Goal: Task Accomplishment & Management: Manage account settings

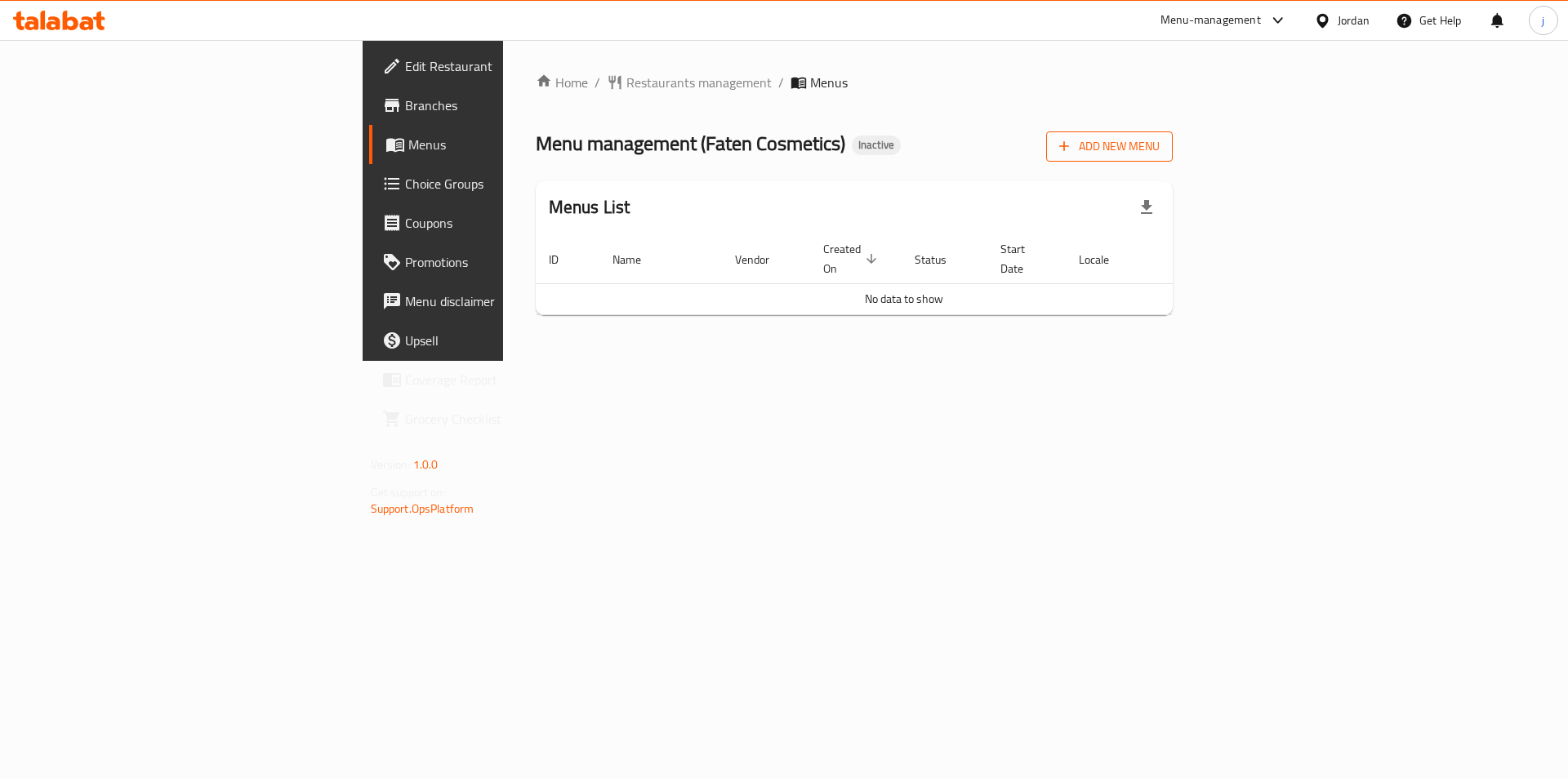
click at [1173, 131] on button "Add New Menu" at bounding box center [1110, 146] width 127 height 31
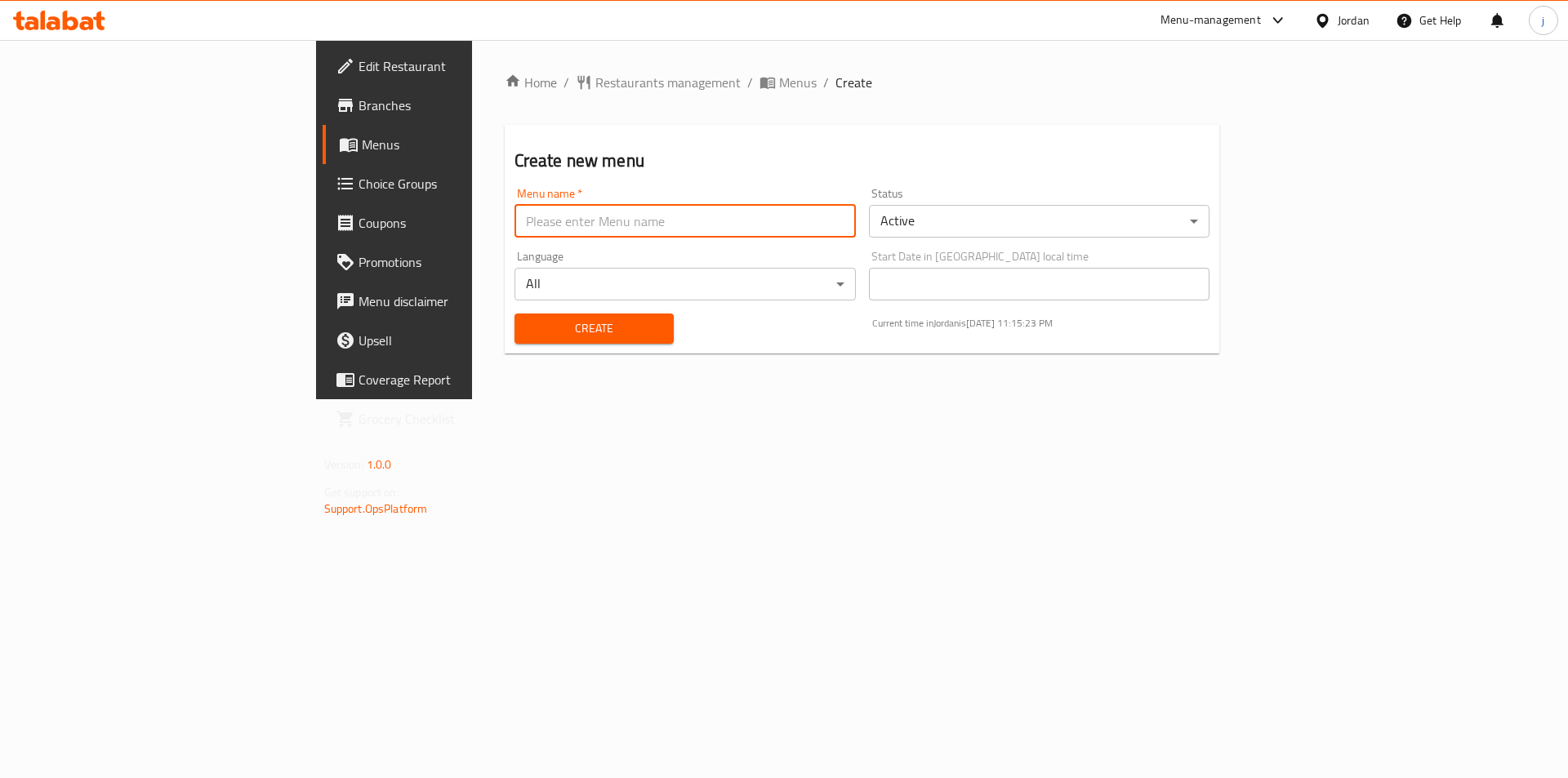
click at [715, 229] on input "text" at bounding box center [685, 221] width 342 height 32
type input "[DATE]"
click at [528, 326] on span "Create" at bounding box center [594, 328] width 133 height 20
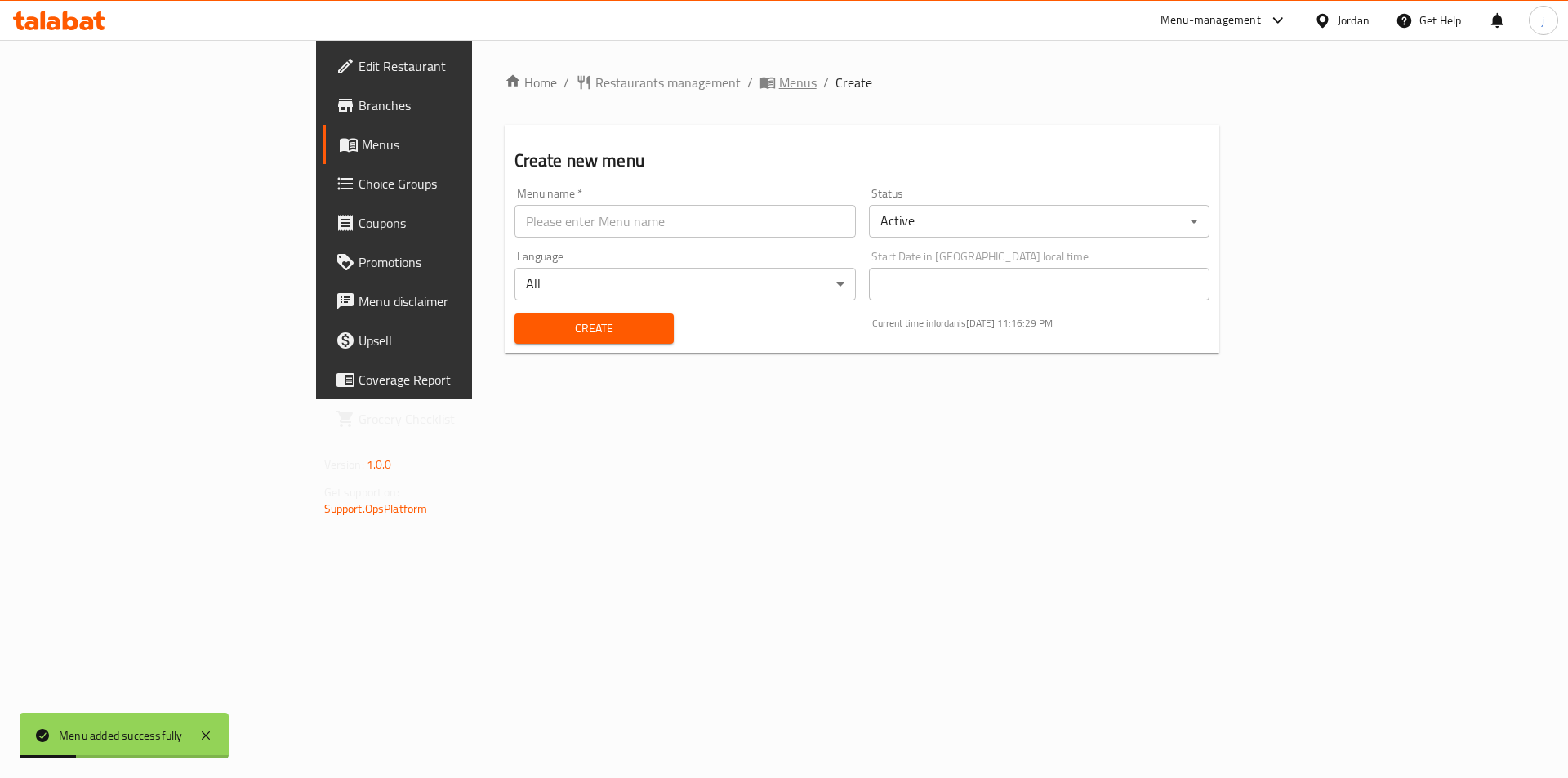
click at [779, 80] on span "Menus" at bounding box center [798, 82] width 38 height 19
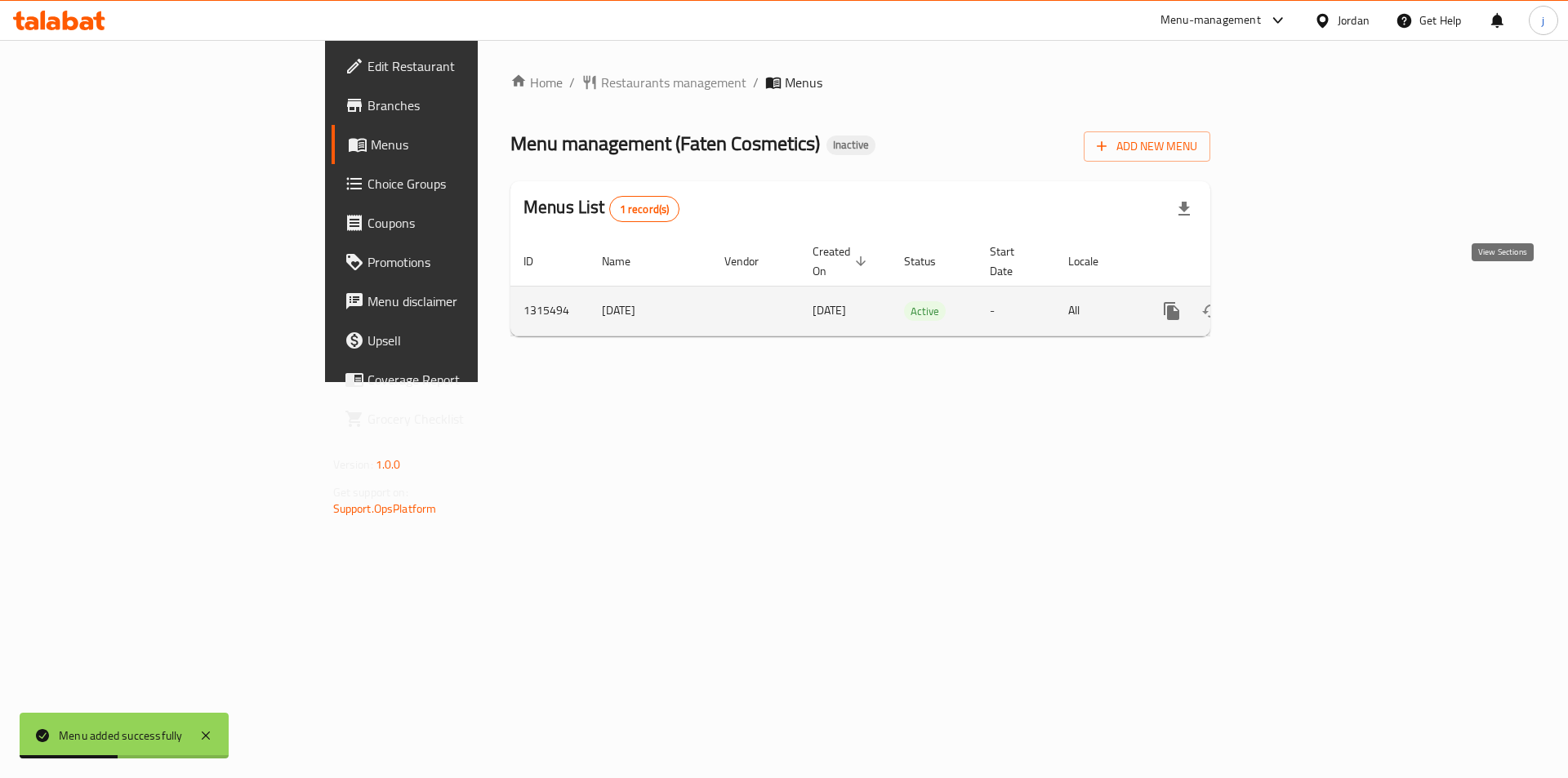
click at [1300, 302] on icon "enhanced table" at bounding box center [1289, 311] width 19 height 19
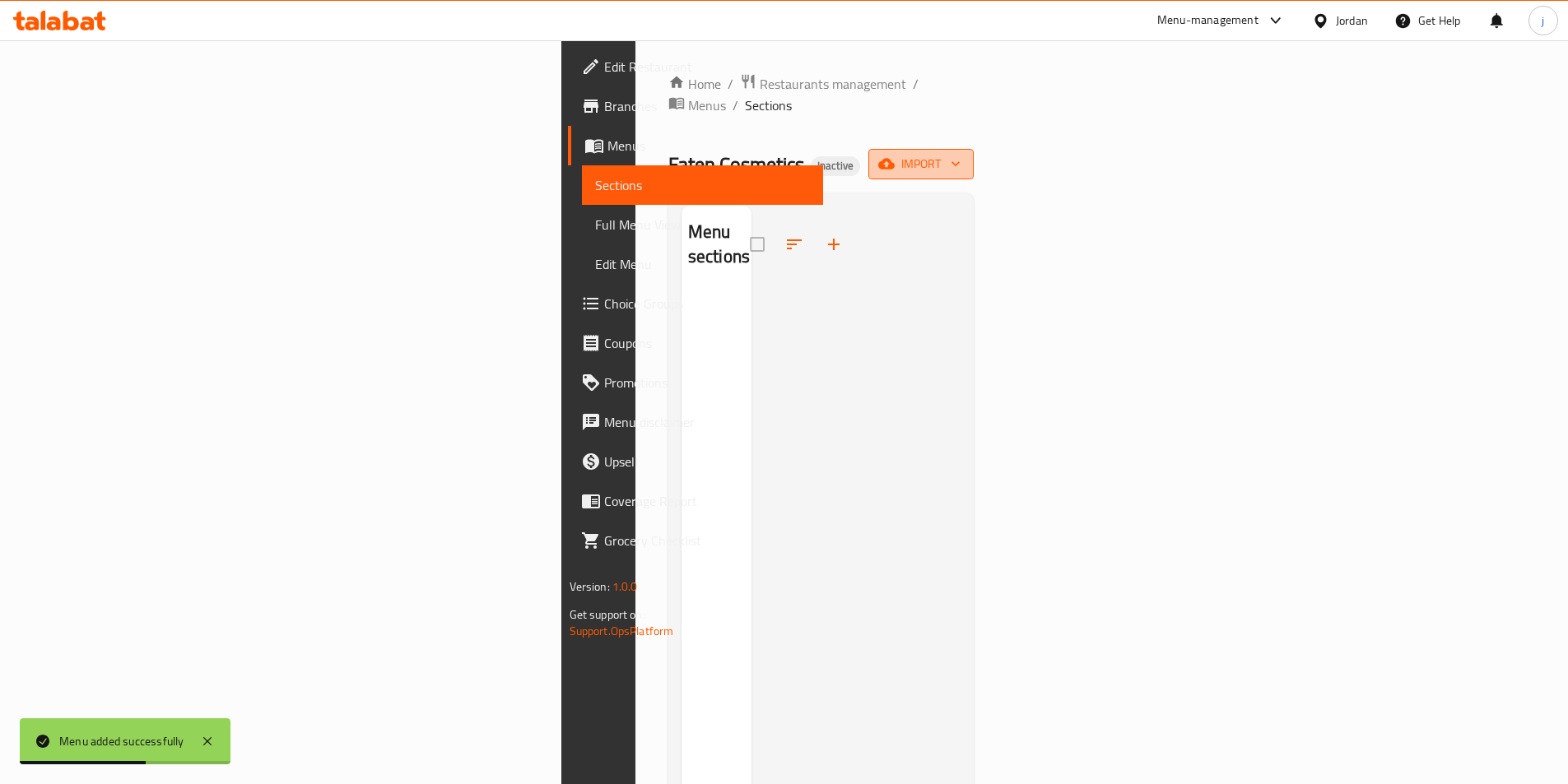
click at [961, 154] on span "import" at bounding box center [921, 164] width 79 height 21
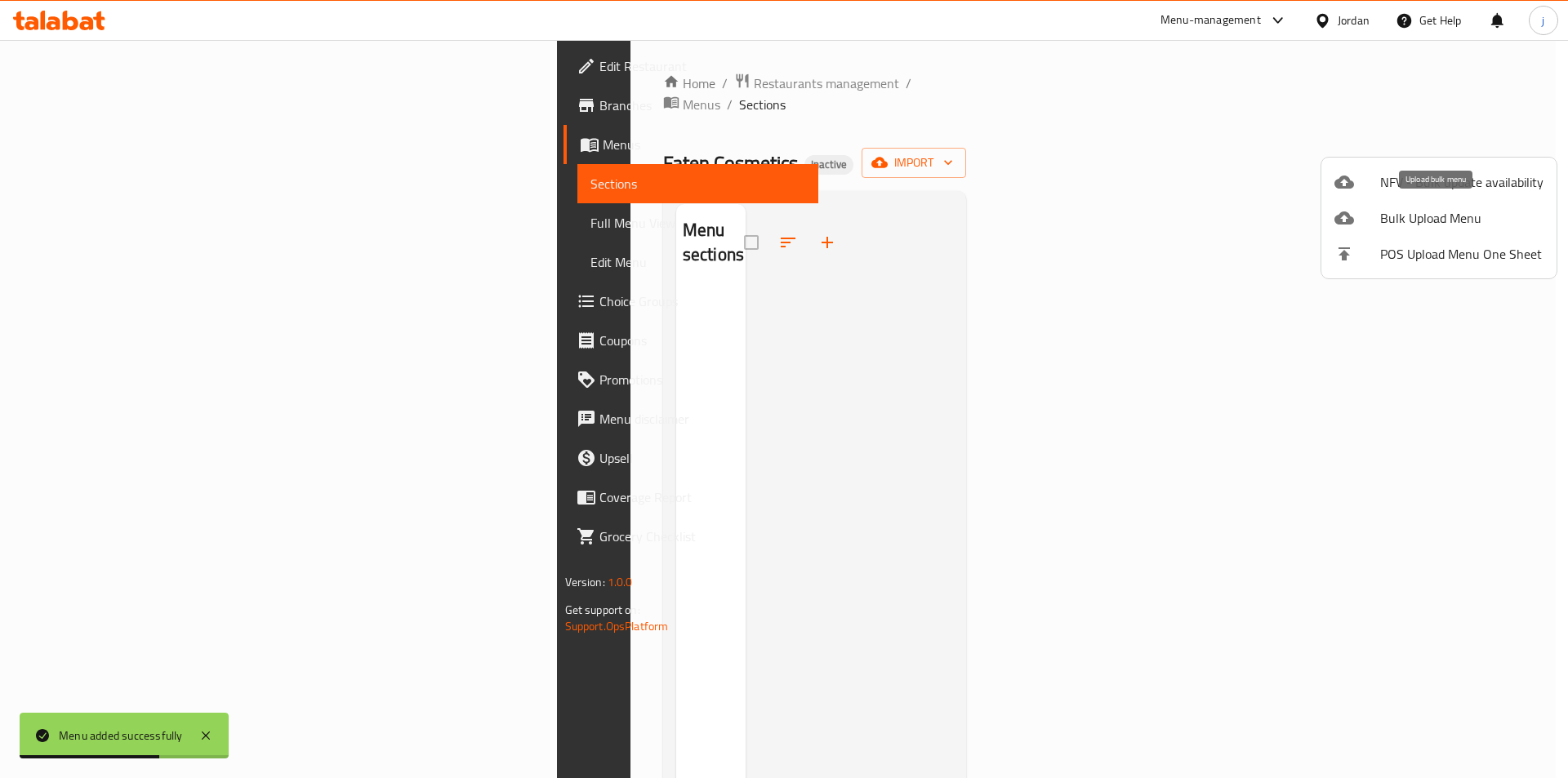
click at [1430, 223] on span "Bulk Upload Menu" at bounding box center [1462, 217] width 164 height 19
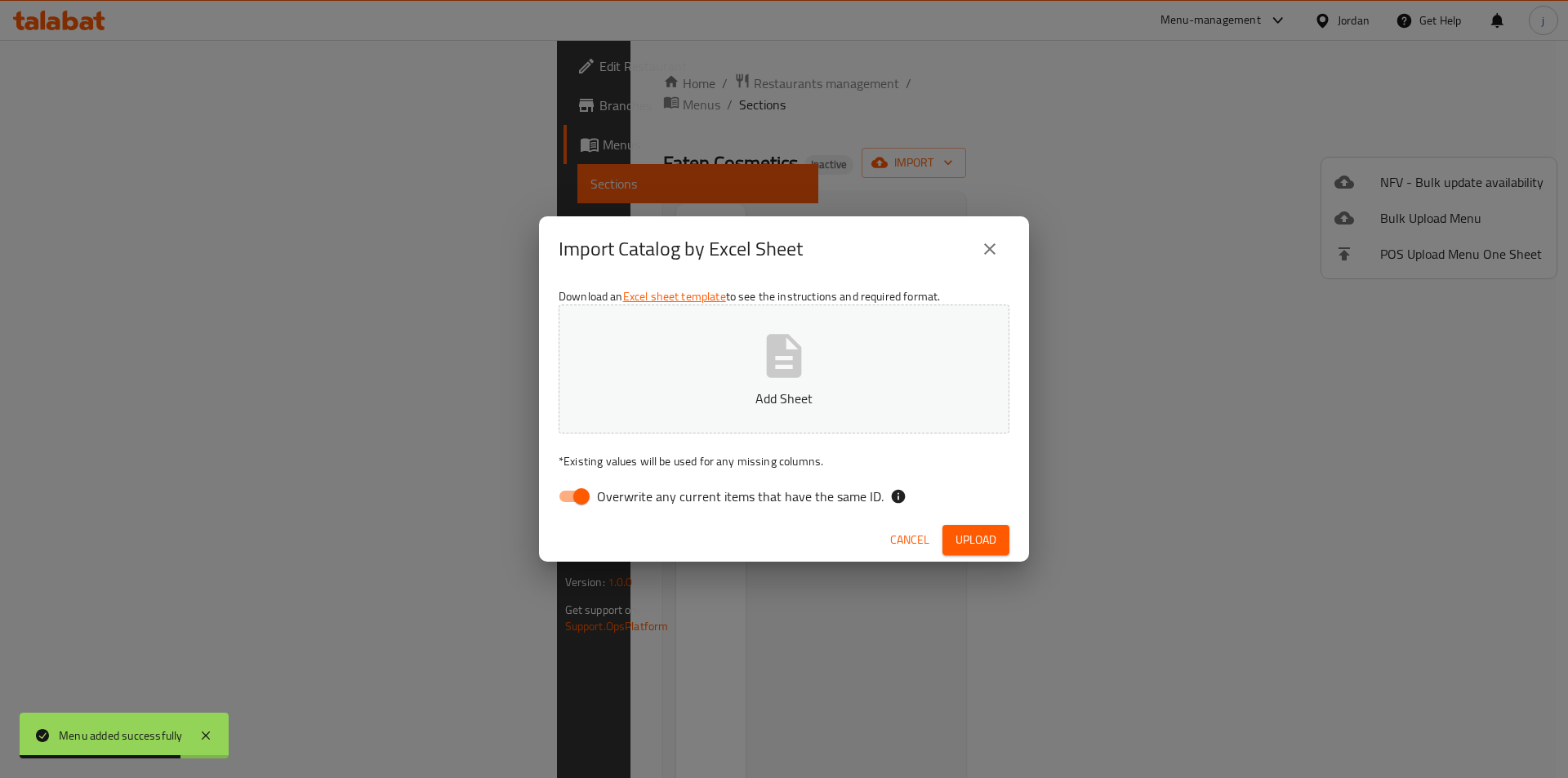
click at [810, 375] on icon "button" at bounding box center [784, 356] width 52 height 52
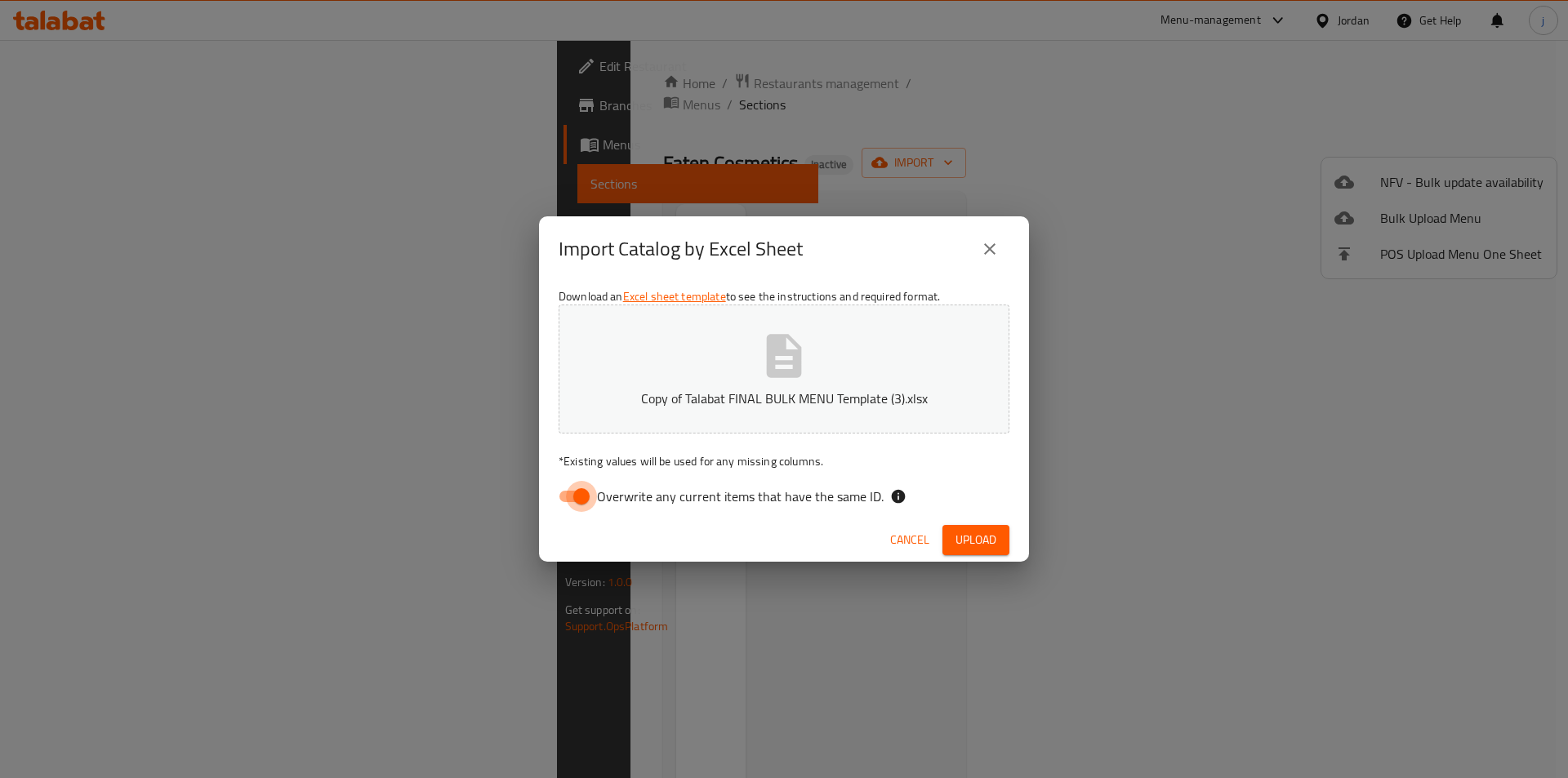
click at [586, 493] on input "Overwrite any current items that have the same ID." at bounding box center [581, 497] width 93 height 31
checkbox input "false"
click at [986, 541] on span "Upload" at bounding box center [977, 540] width 41 height 20
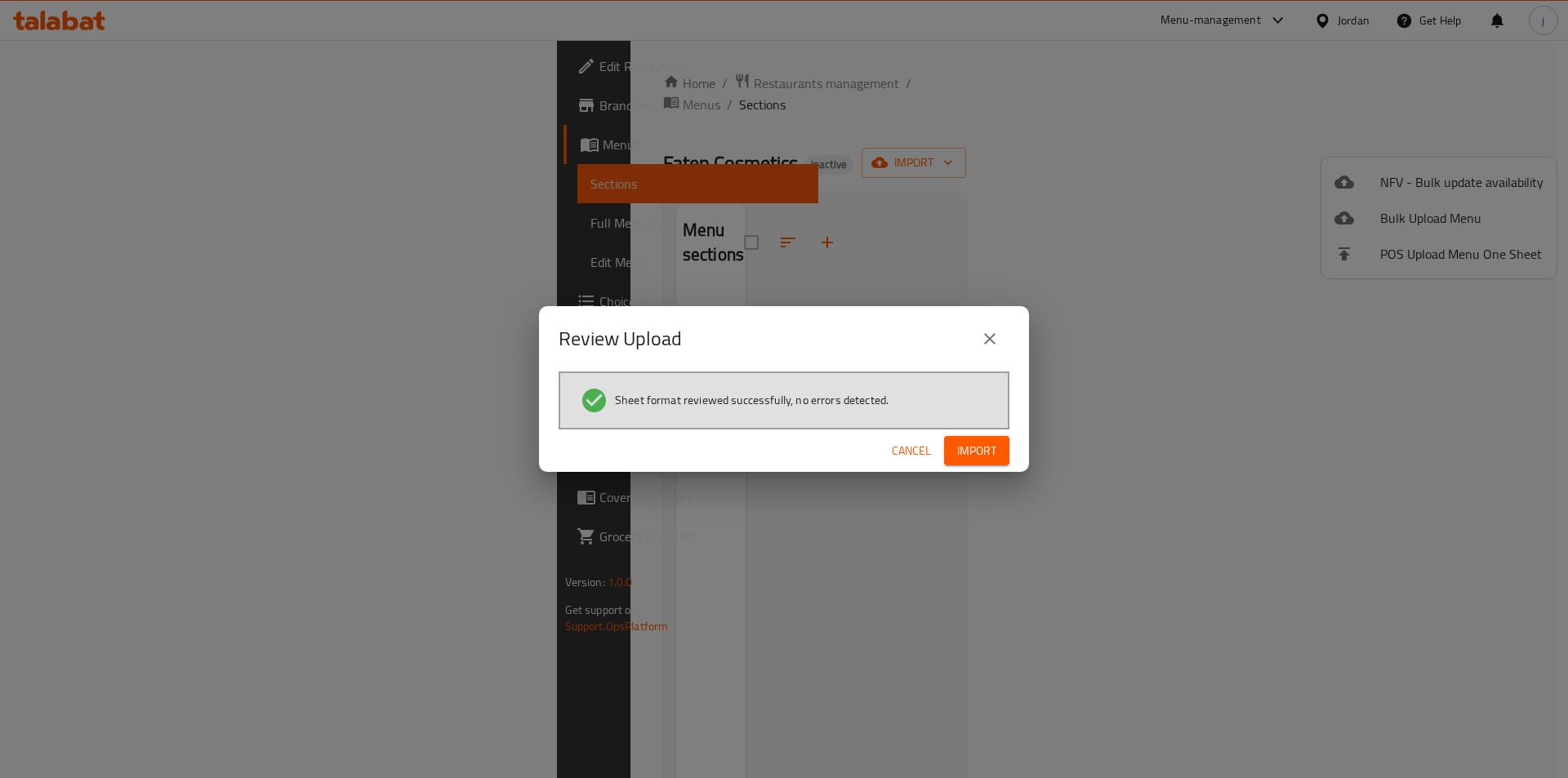
click at [972, 448] on span "Import" at bounding box center [977, 451] width 39 height 20
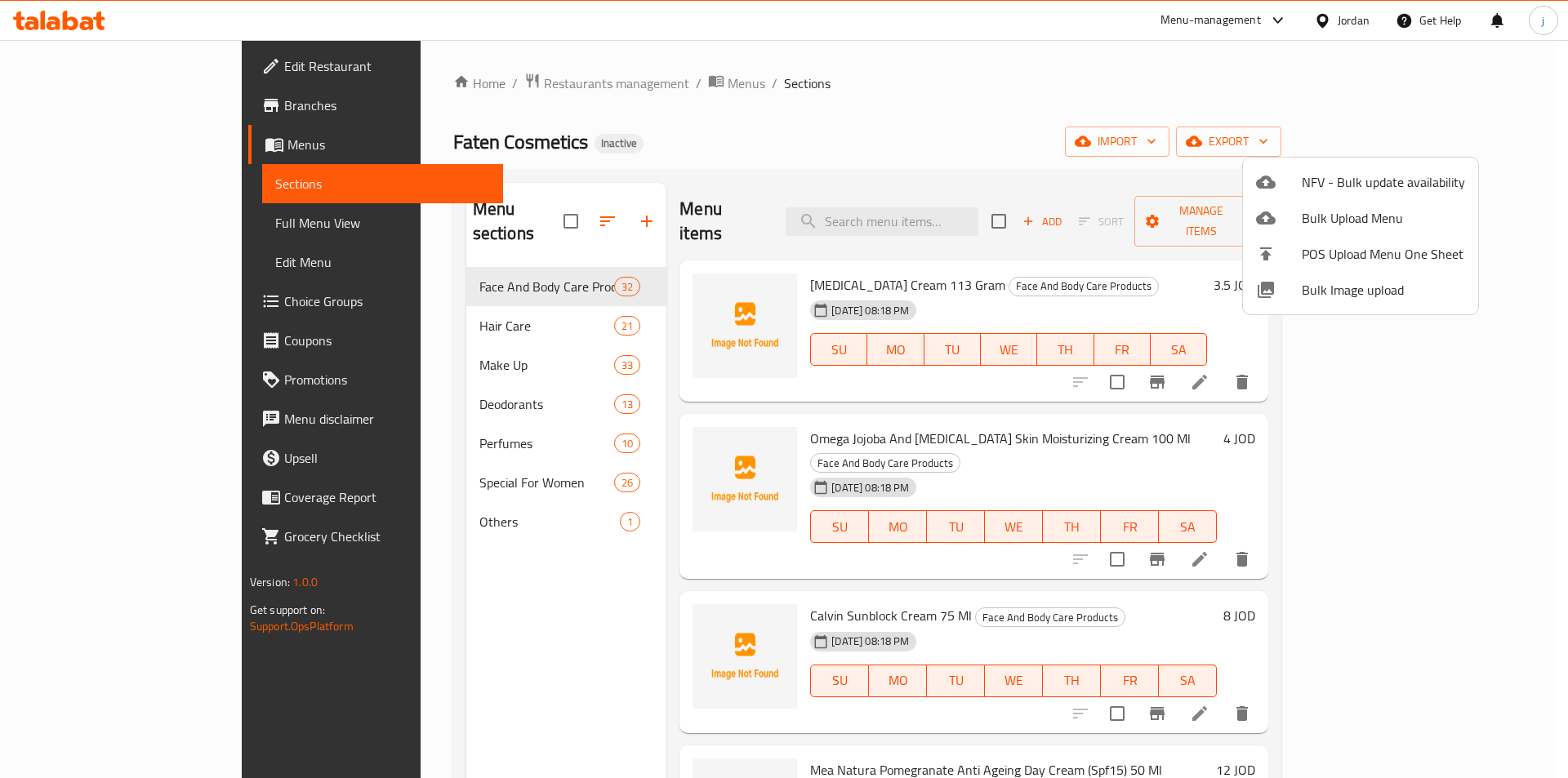
click at [1063, 135] on div at bounding box center [784, 389] width 1568 height 778
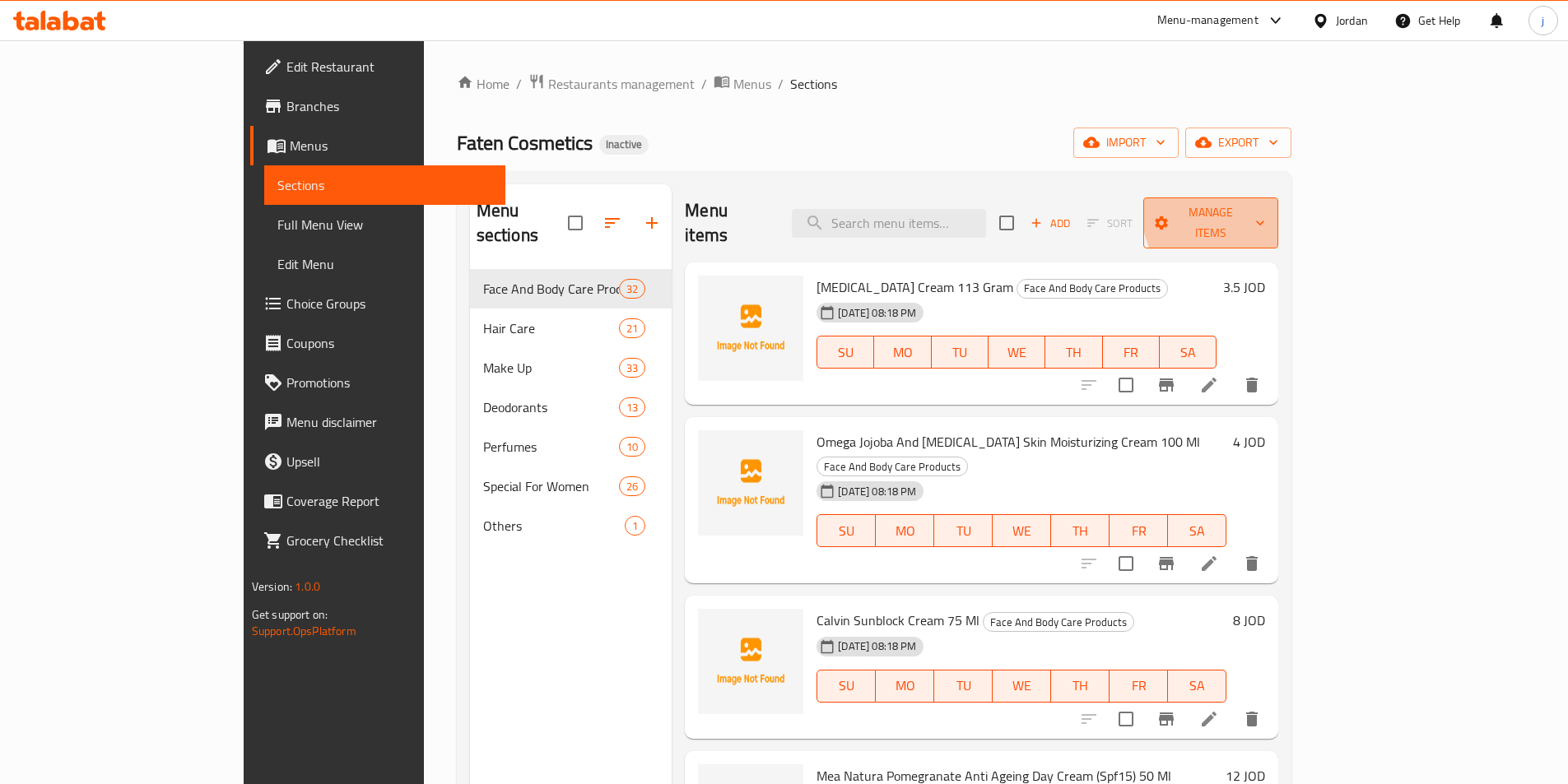
click at [1266, 208] on span "Manage items" at bounding box center [1211, 223] width 109 height 41
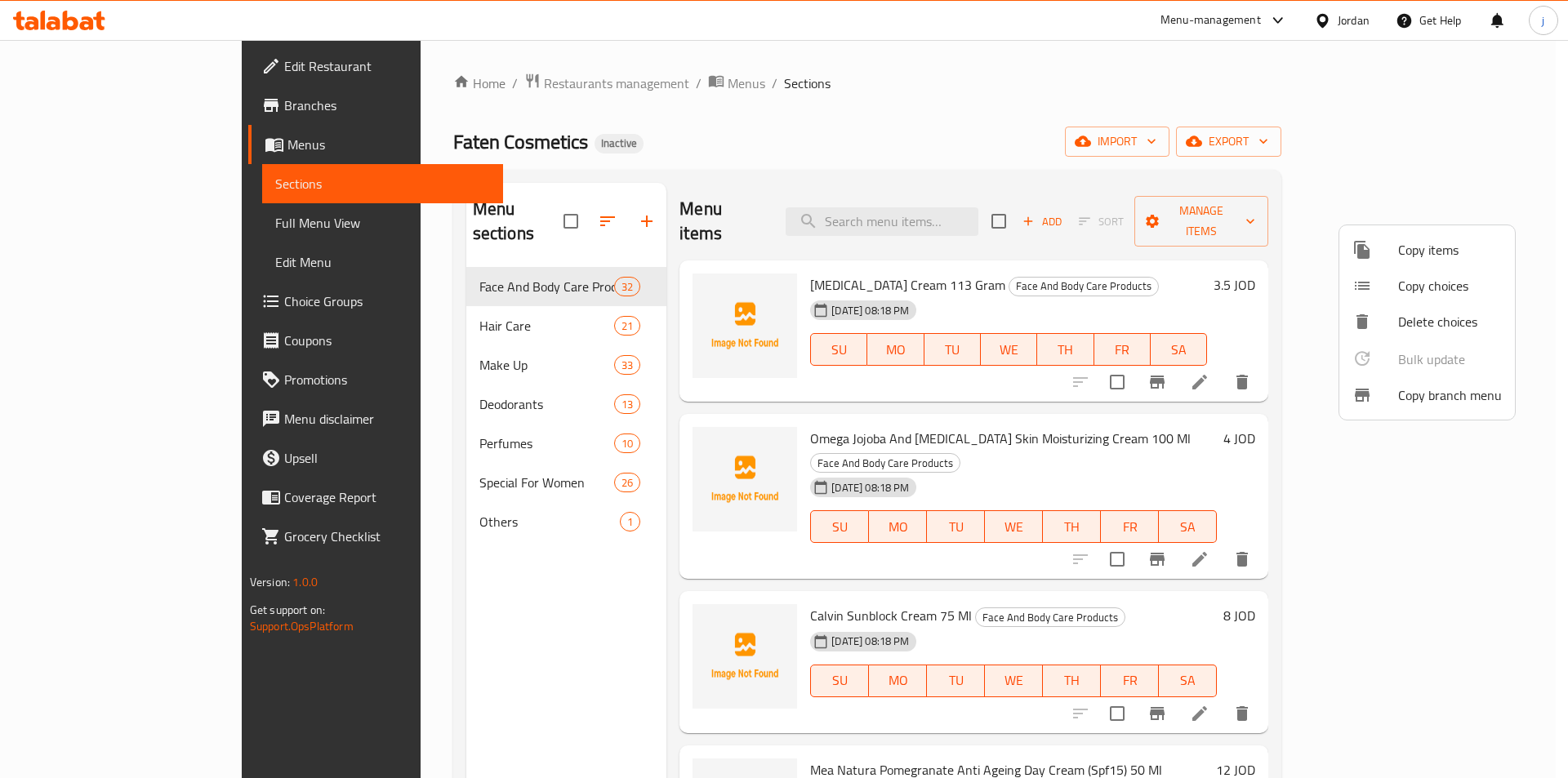
click at [1143, 105] on div at bounding box center [784, 389] width 1568 height 778
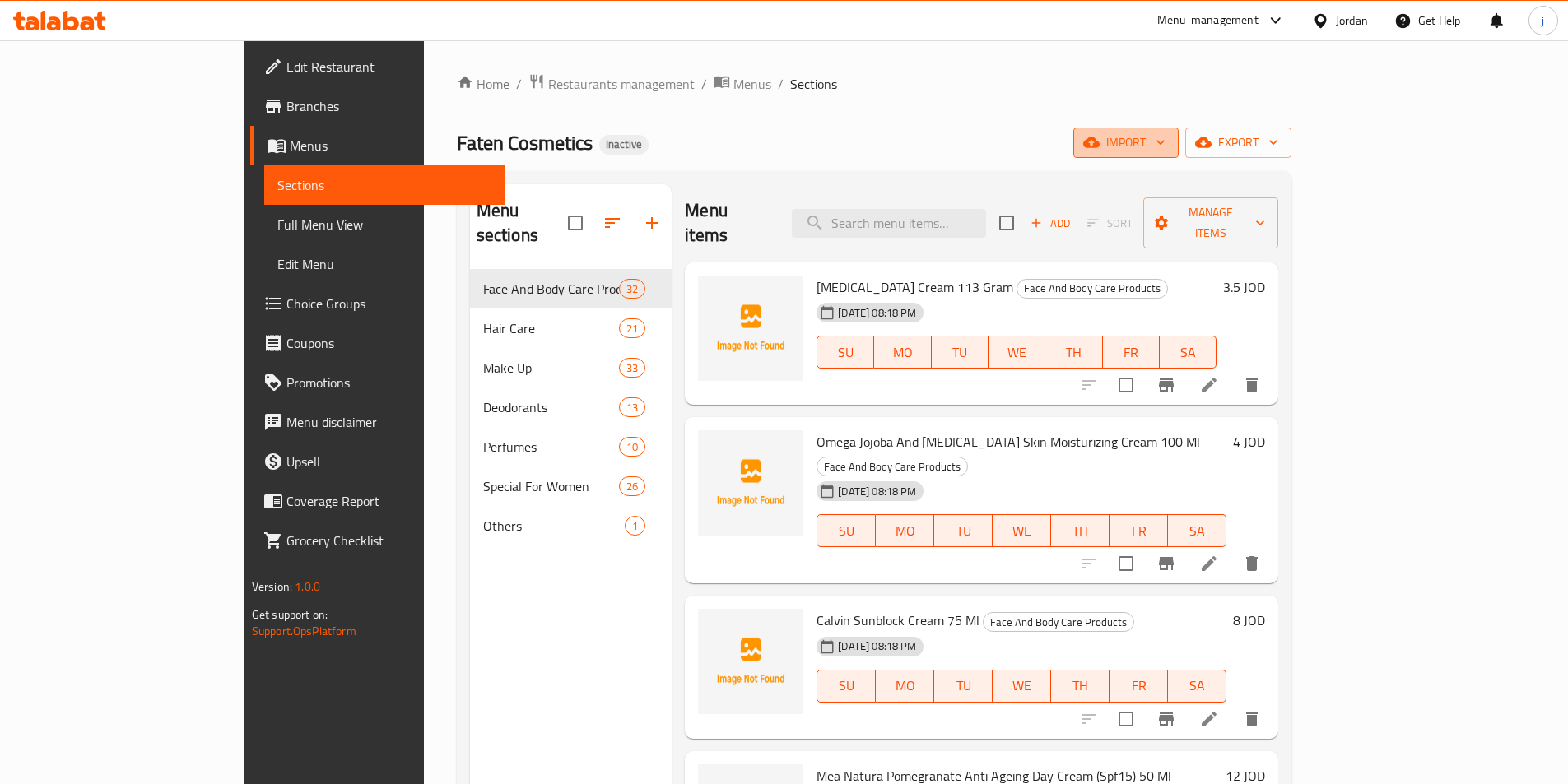
click at [1166, 138] on span "import" at bounding box center [1126, 143] width 79 height 21
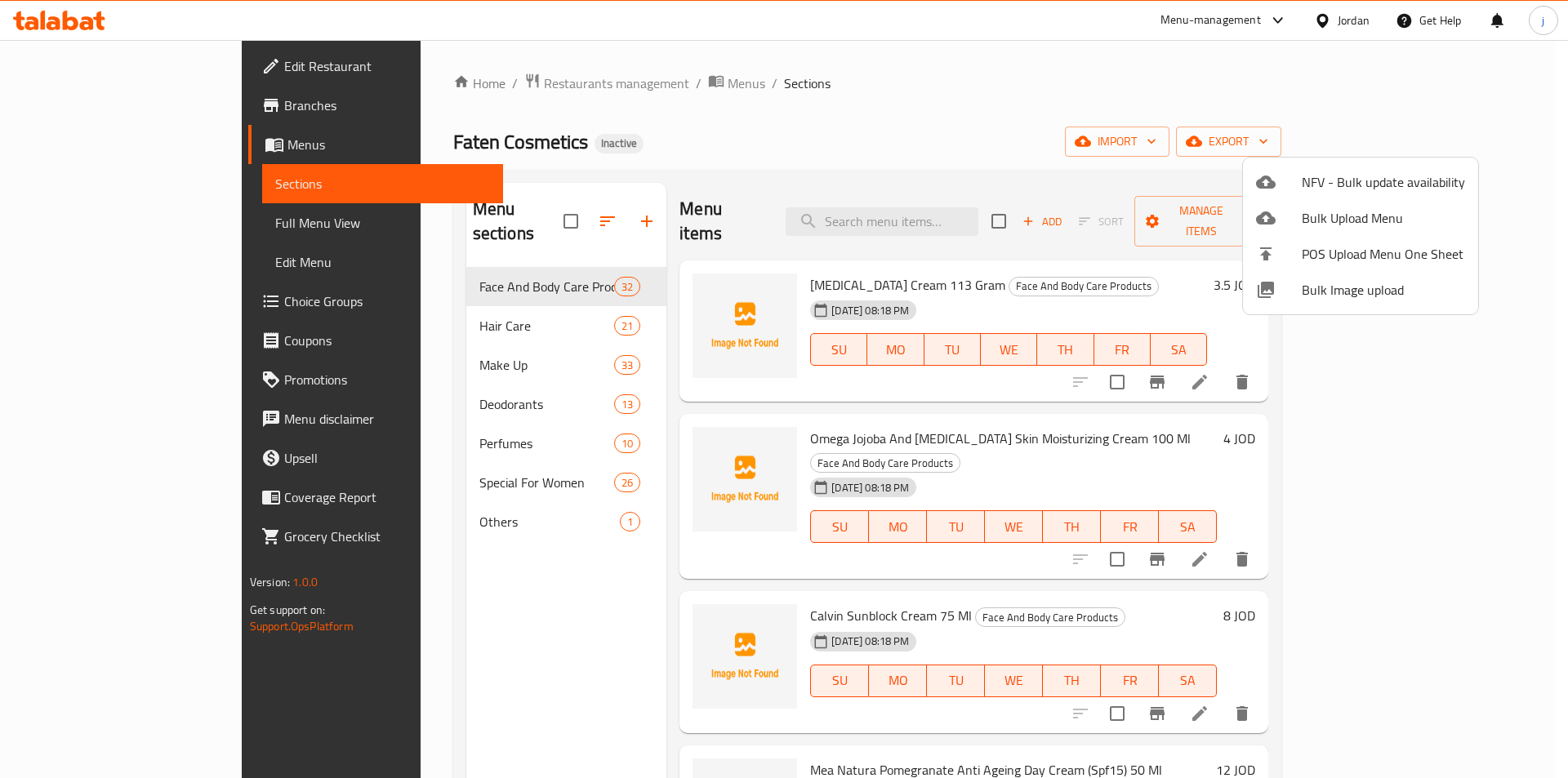
click at [1380, 300] on span "Bulk Image upload" at bounding box center [1384, 290] width 164 height 19
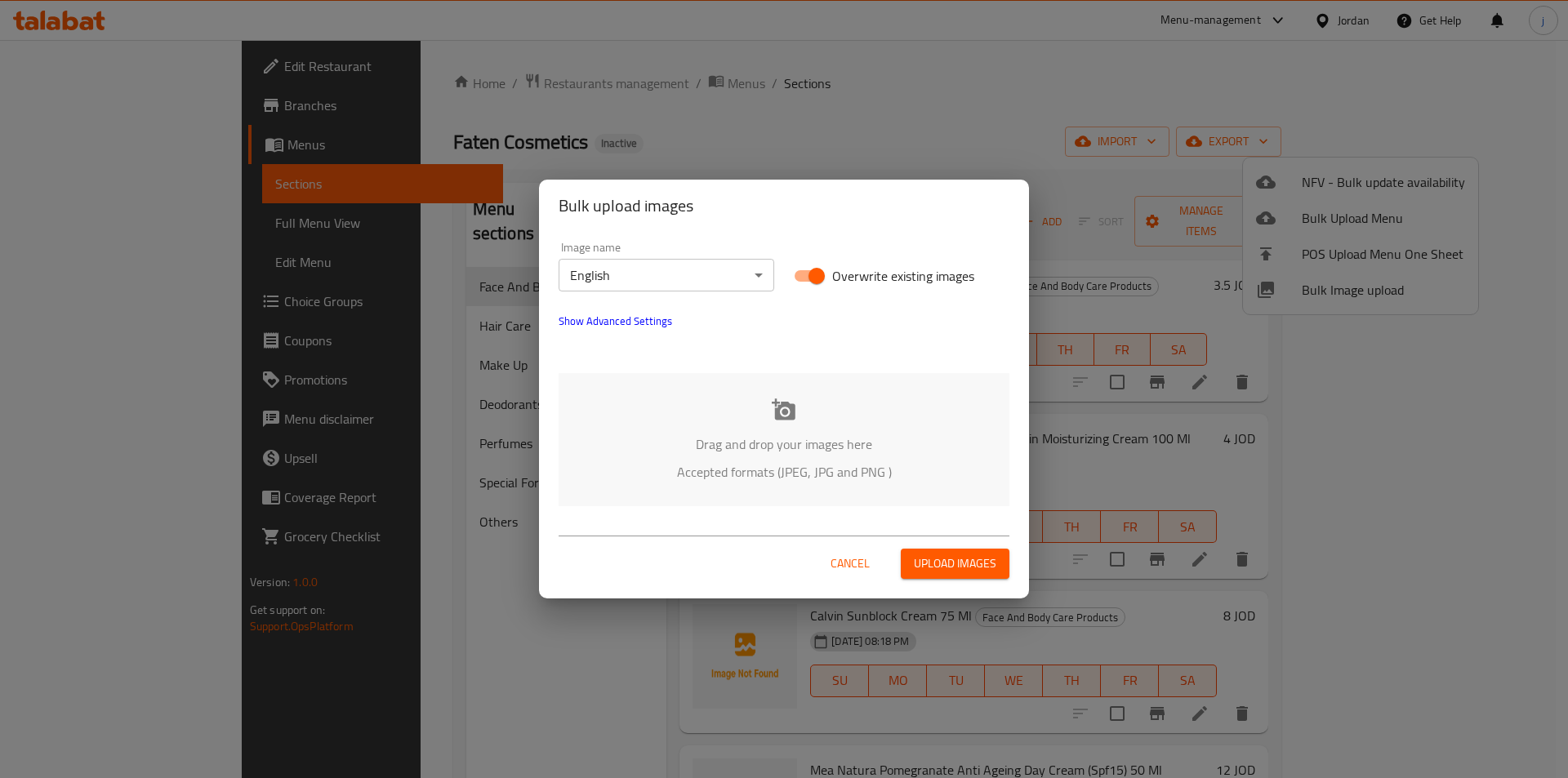
click at [772, 420] on icon at bounding box center [784, 410] width 24 height 24
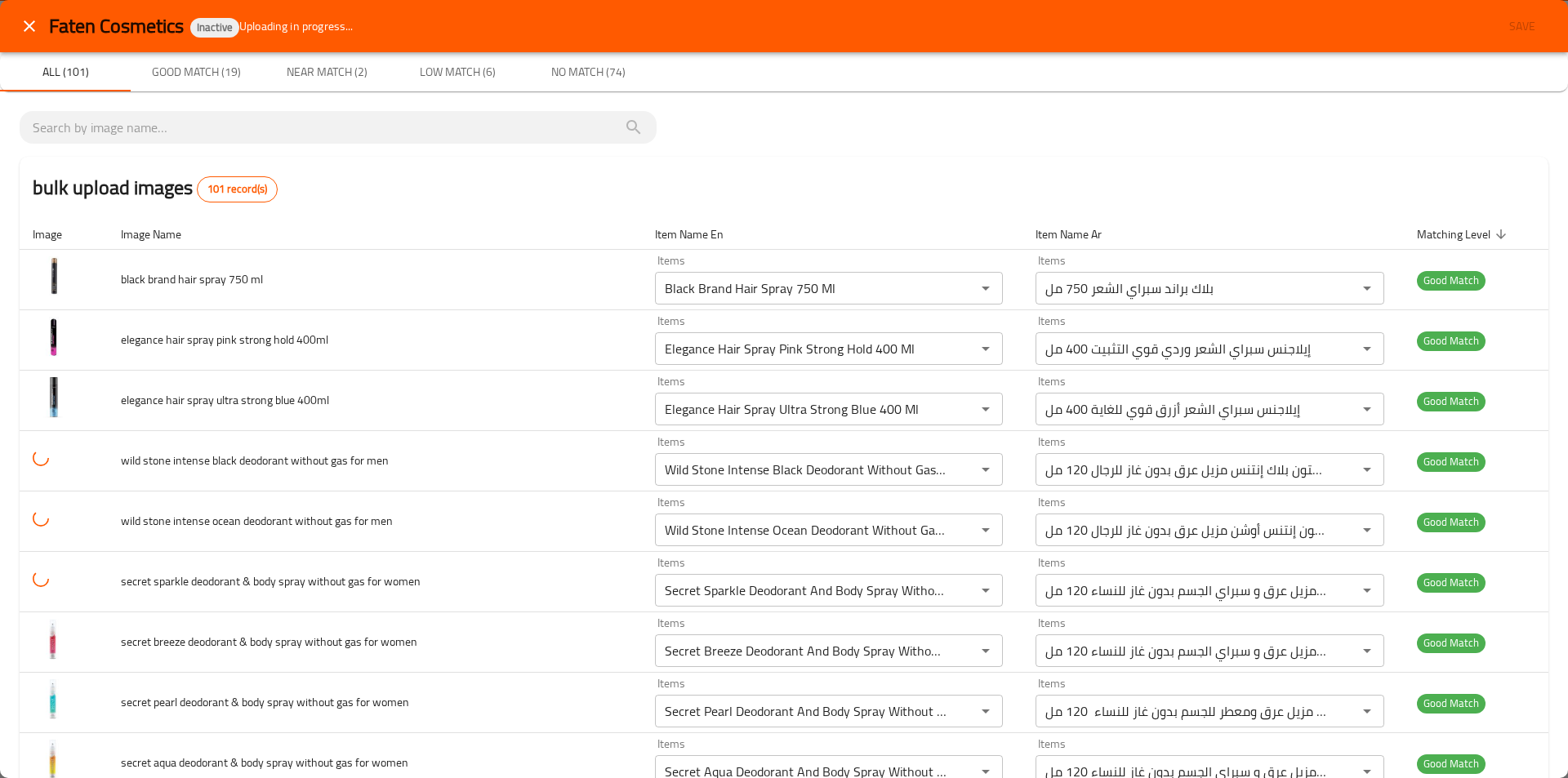
click at [28, 34] on icon "close" at bounding box center [29, 26] width 19 height 19
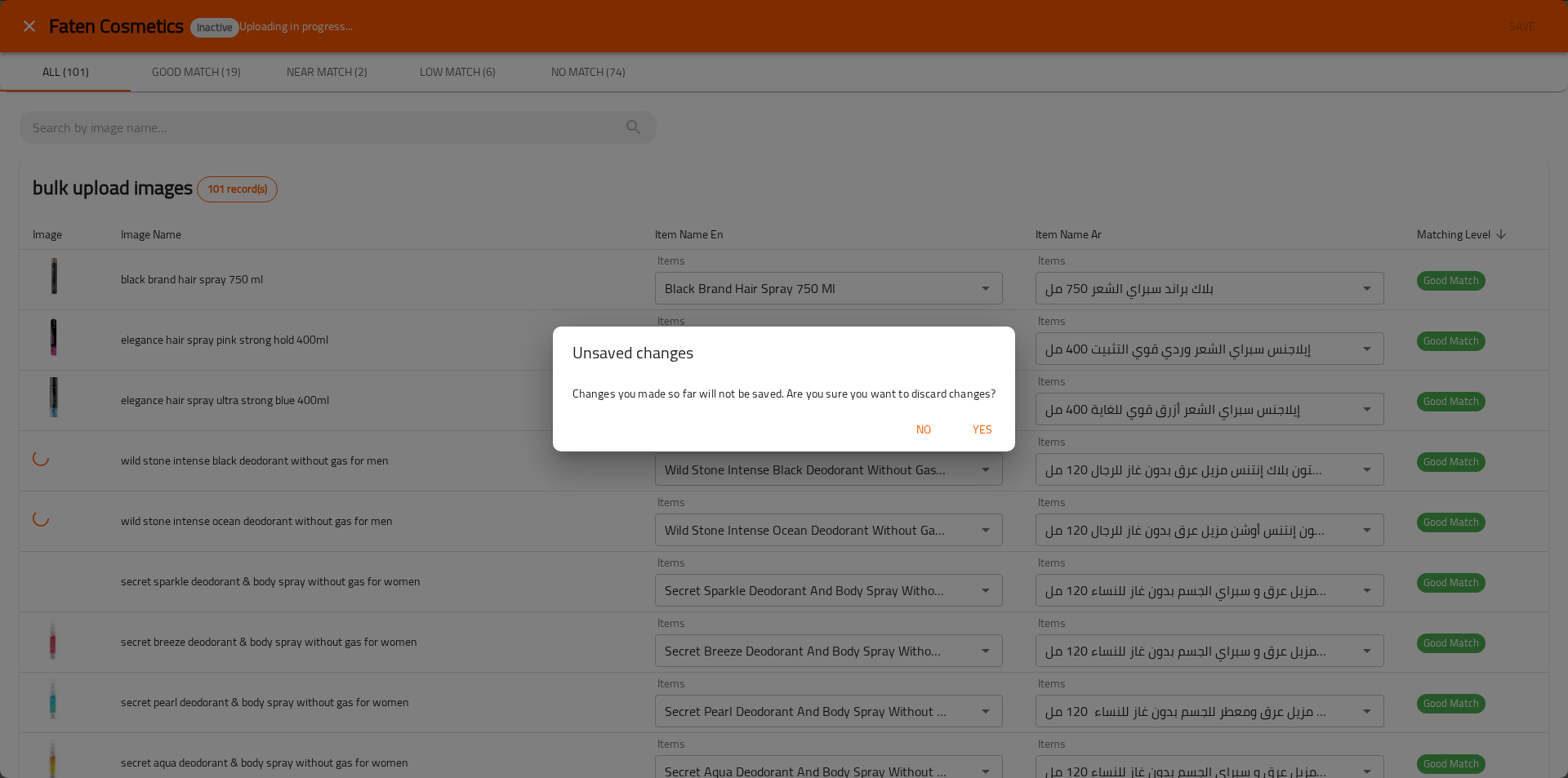
click at [984, 434] on span "Yes" at bounding box center [982, 430] width 39 height 20
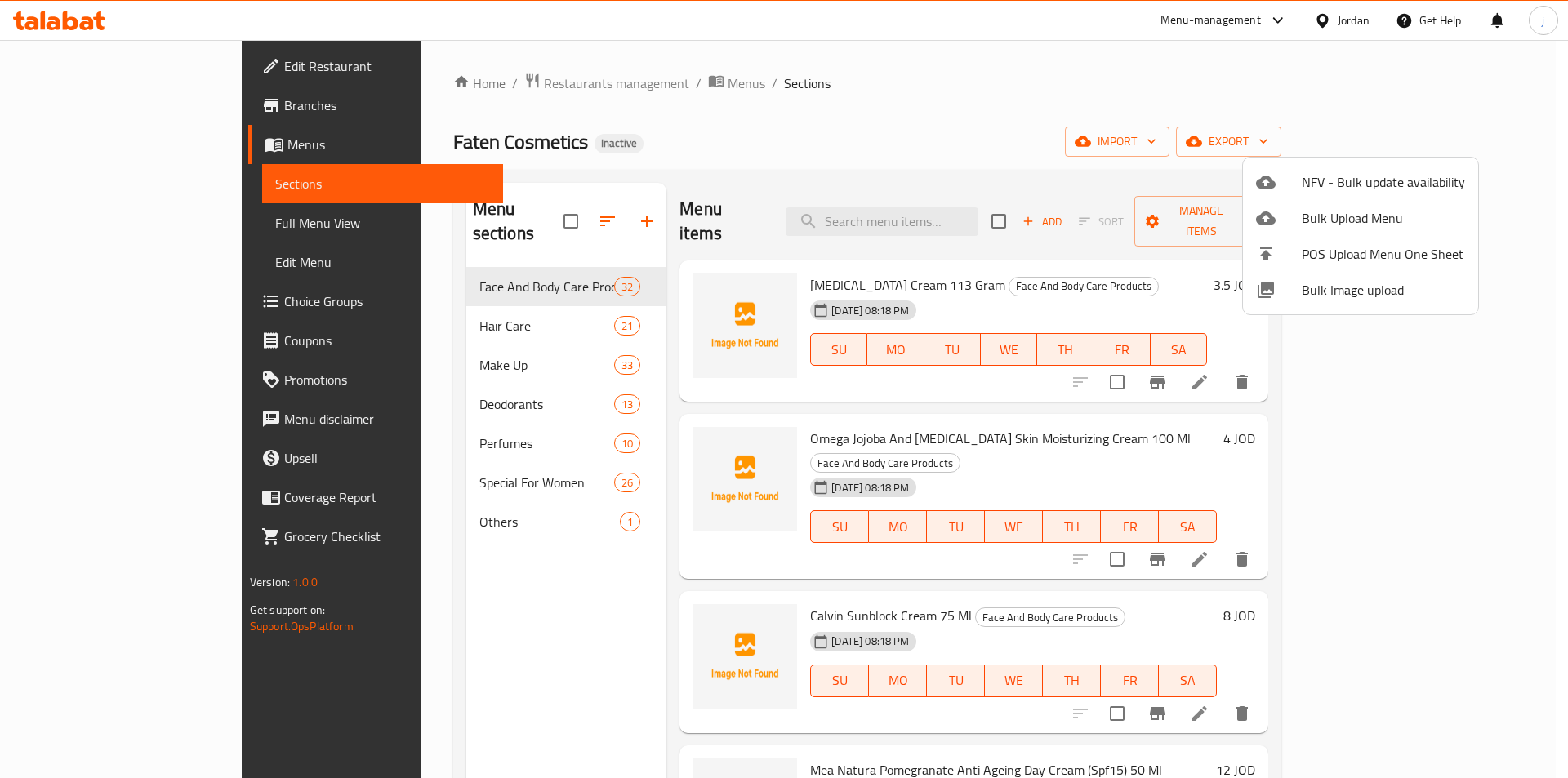
click at [1060, 121] on div at bounding box center [784, 389] width 1568 height 778
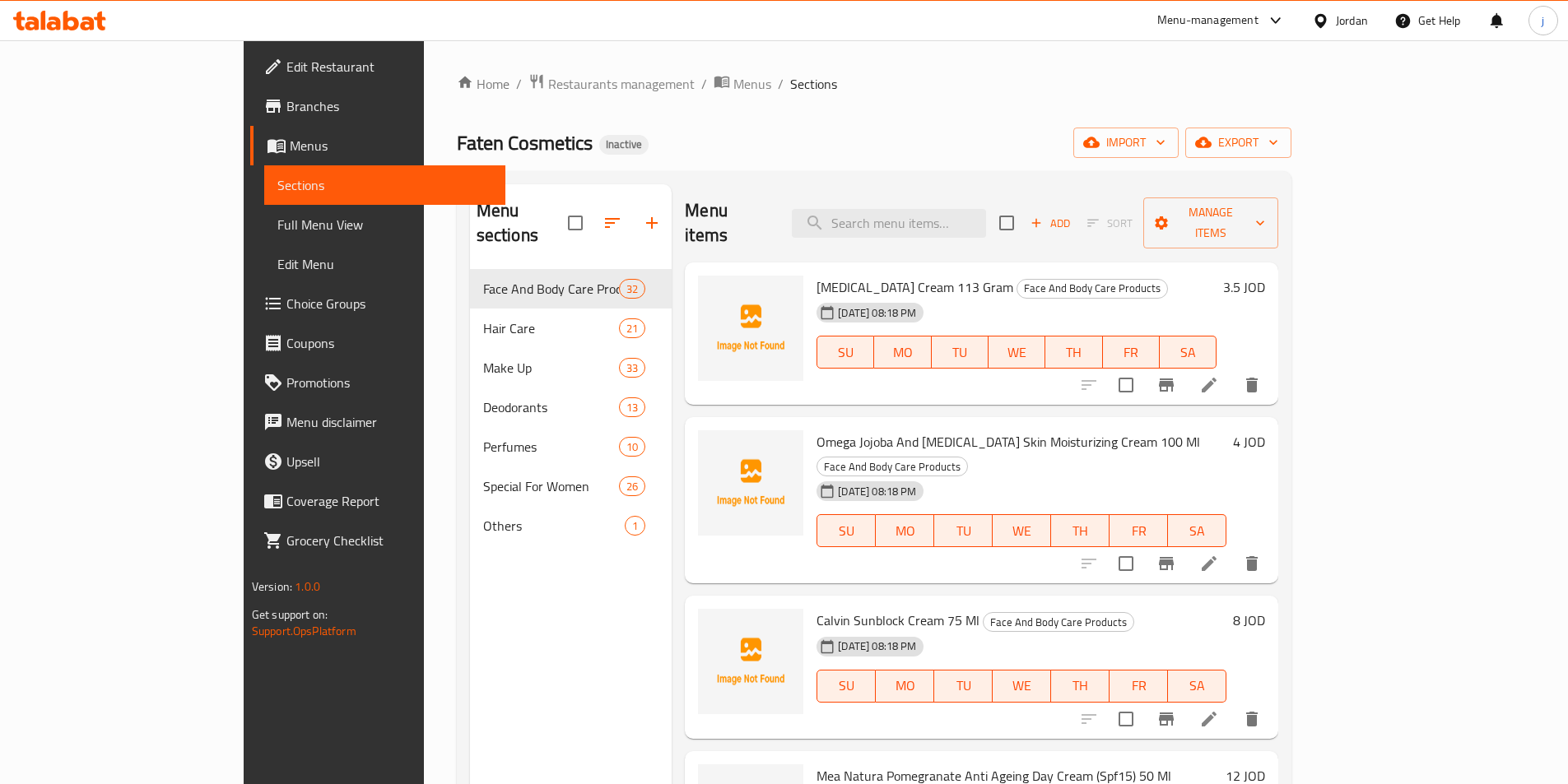
click at [277, 227] on span "Full Menu View" at bounding box center [384, 224] width 215 height 20
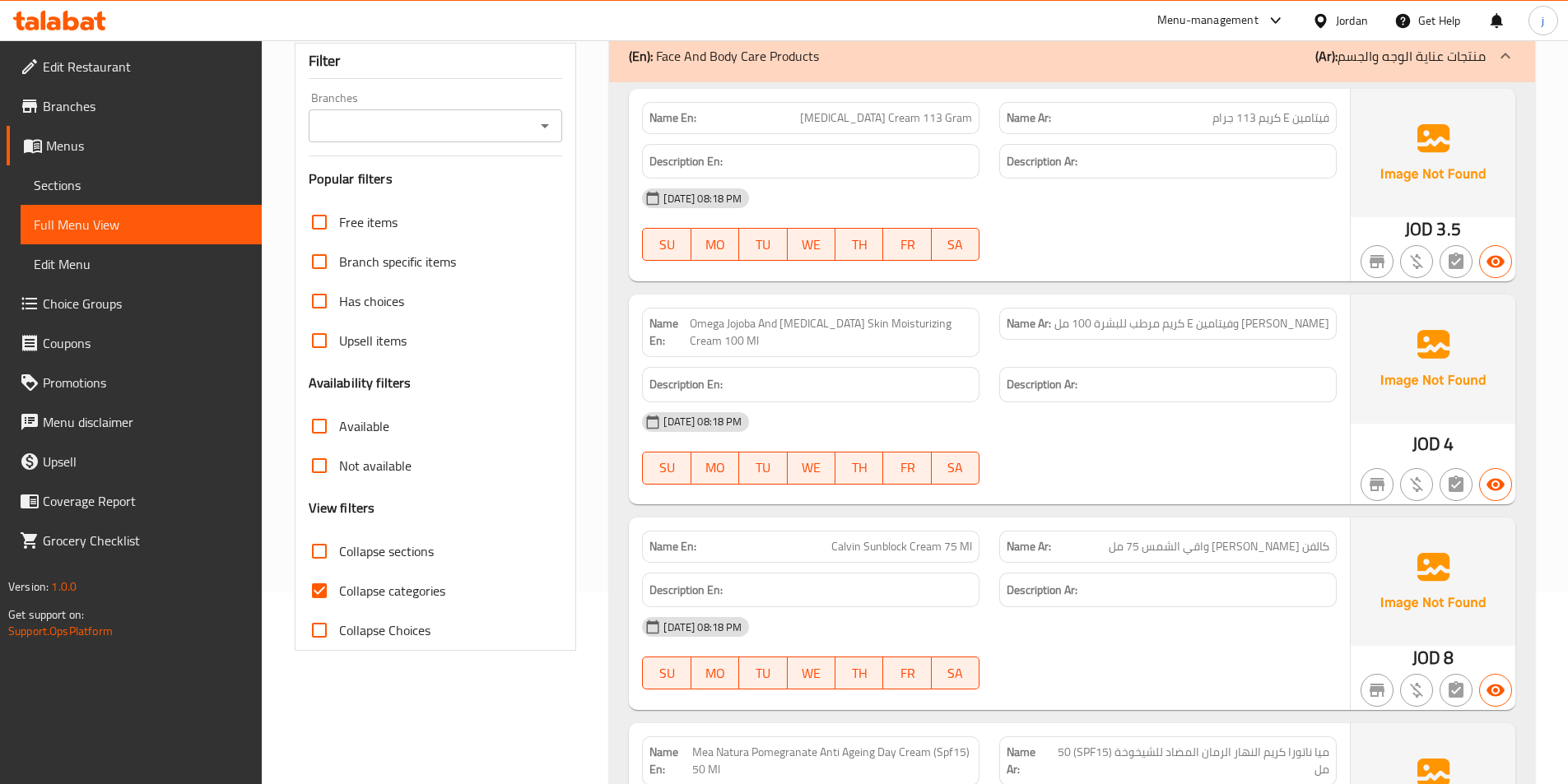
scroll to position [247, 0]
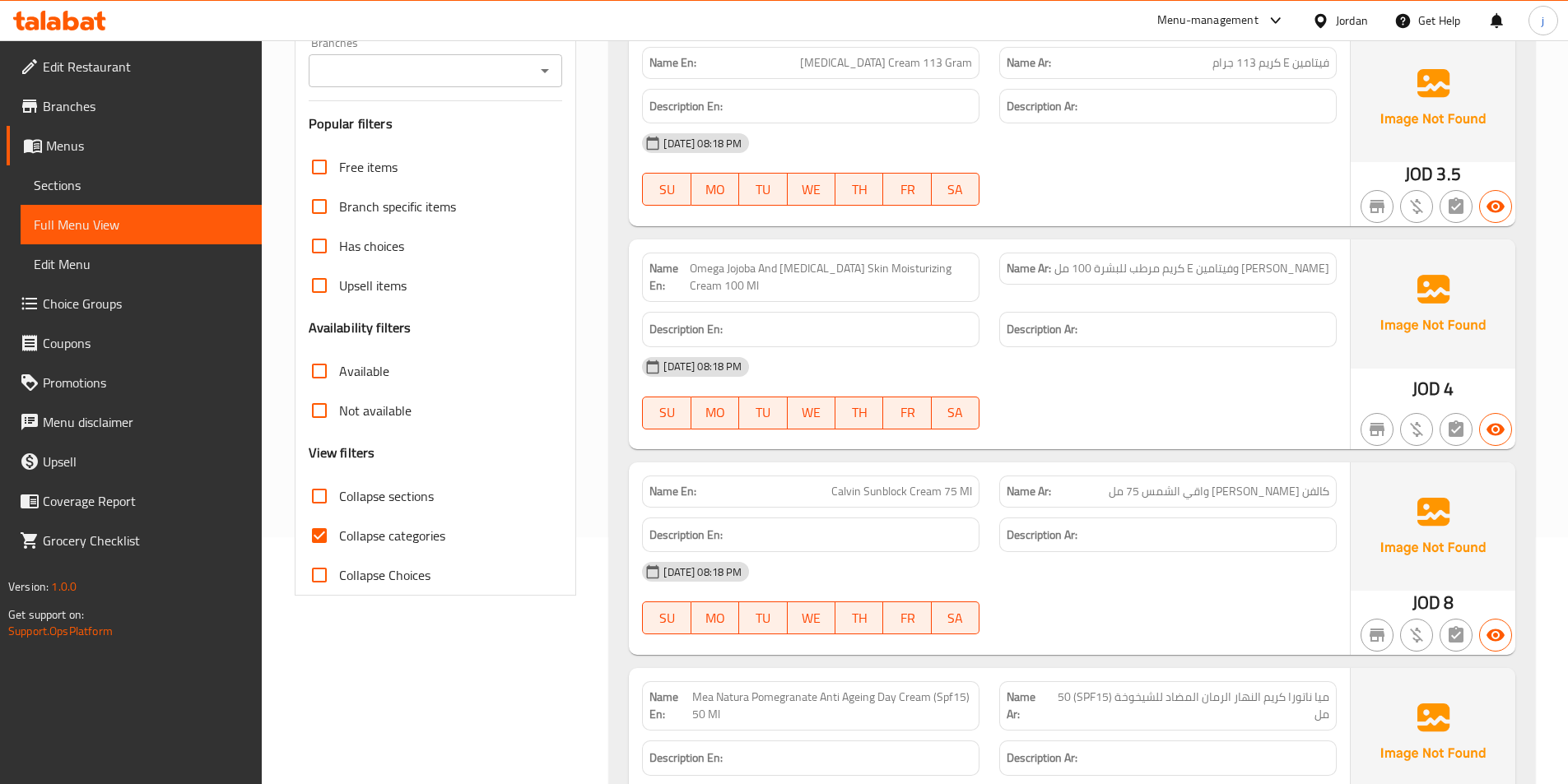
click at [324, 532] on input "Collapse categories" at bounding box center [319, 535] width 39 height 39
checkbox input "false"
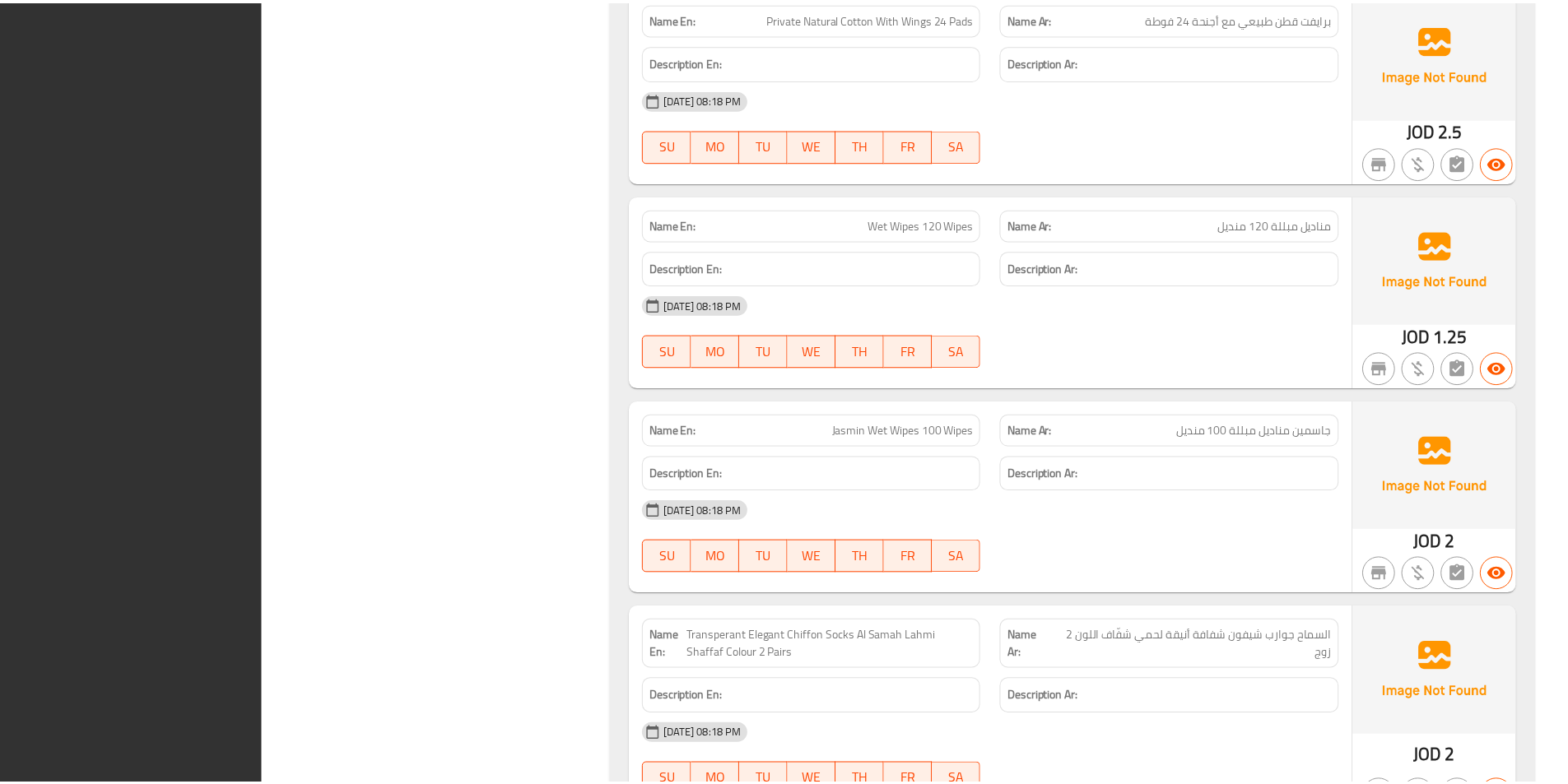
scroll to position [28945, 0]
